Goal: Task Accomplishment & Management: Manage account settings

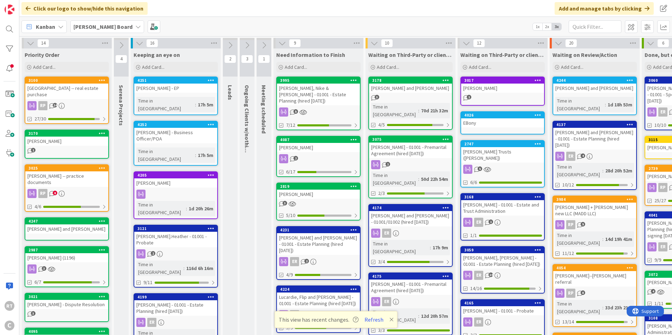
click at [85, 91] on div "[GEOGRAPHIC_DATA] -- real estate purchase" at bounding box center [66, 91] width 83 height 15
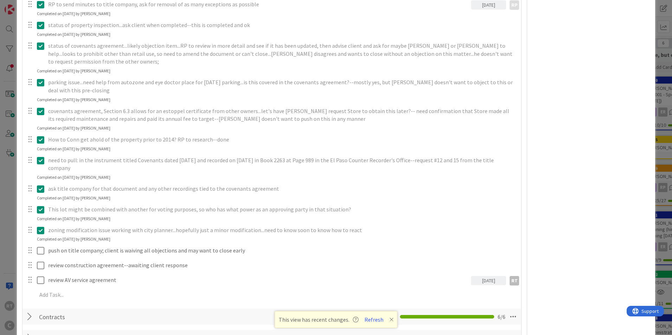
scroll to position [352, 0]
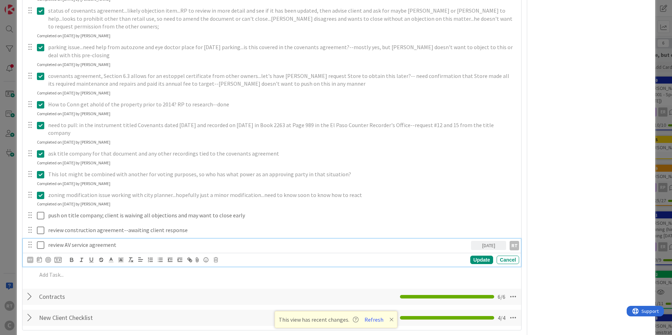
click at [39, 241] on icon at bounding box center [40, 245] width 7 height 8
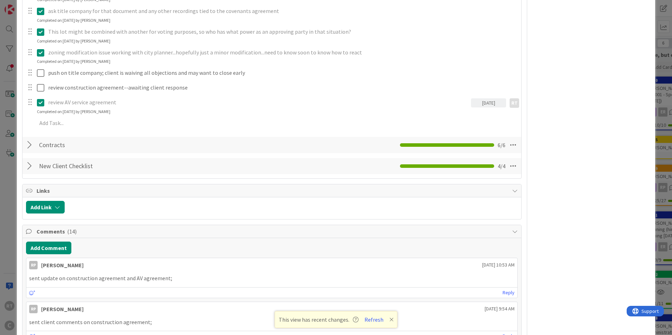
scroll to position [492, 0]
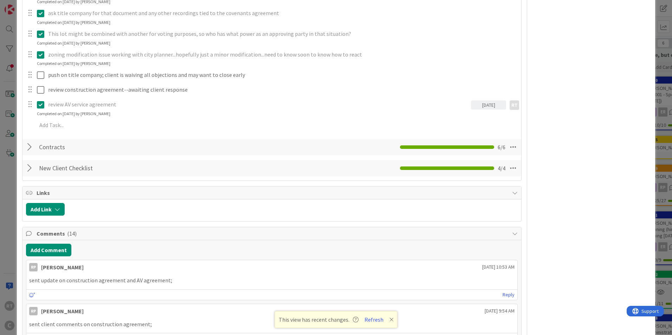
click at [113, 101] on p "review AV service agreement" at bounding box center [258, 105] width 420 height 8
click at [107, 101] on p "review AV service agreement" at bounding box center [258, 105] width 420 height 8
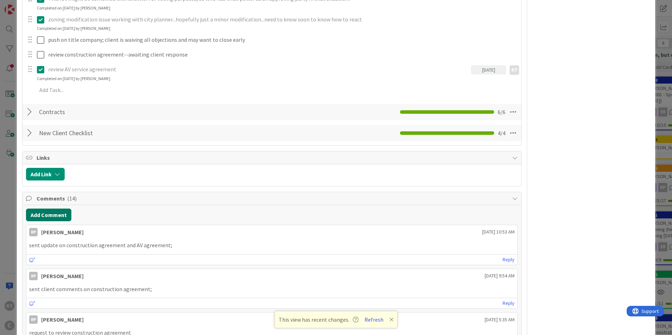
click at [62, 209] on button "Add Comment" at bounding box center [48, 215] width 45 height 13
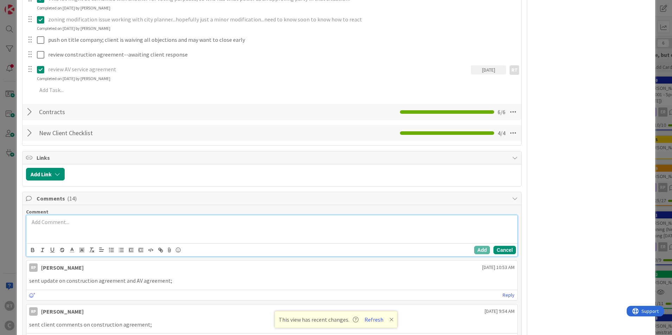
click at [496, 246] on button "Cancel" at bounding box center [505, 250] width 23 height 8
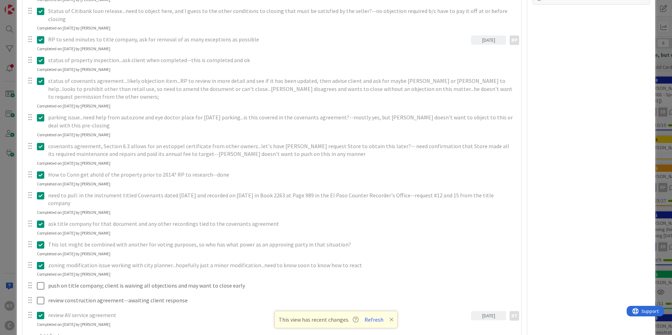
scroll to position [0, 0]
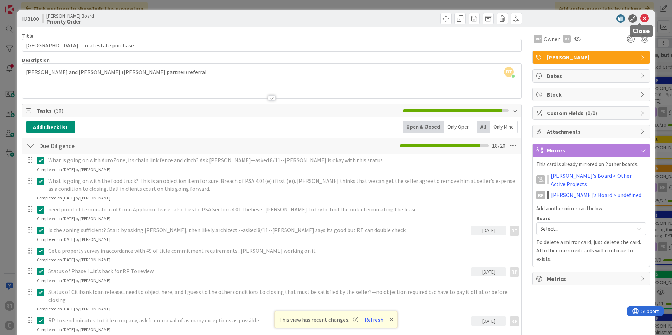
click at [643, 18] on icon at bounding box center [645, 18] width 8 height 8
